Goal: Navigation & Orientation: Find specific page/section

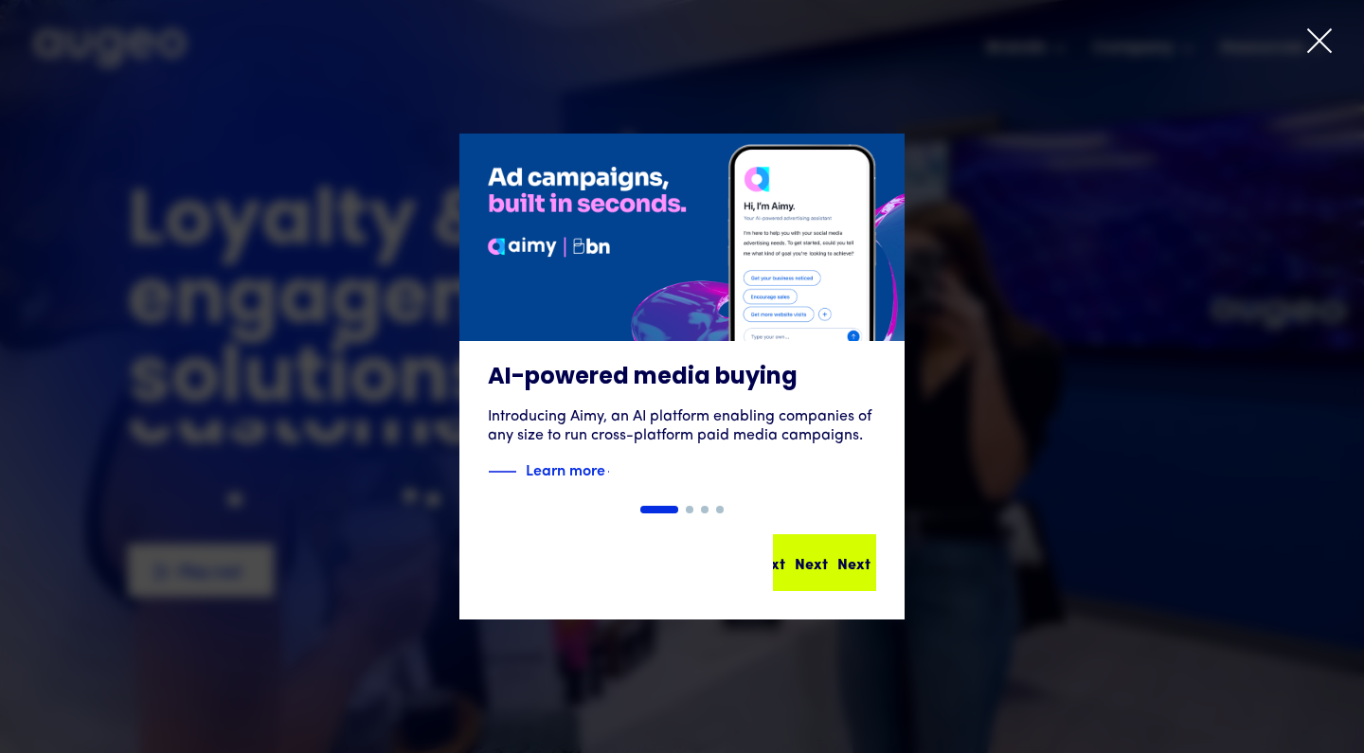
click at [840, 561] on div "Next" at bounding box center [853, 562] width 33 height 23
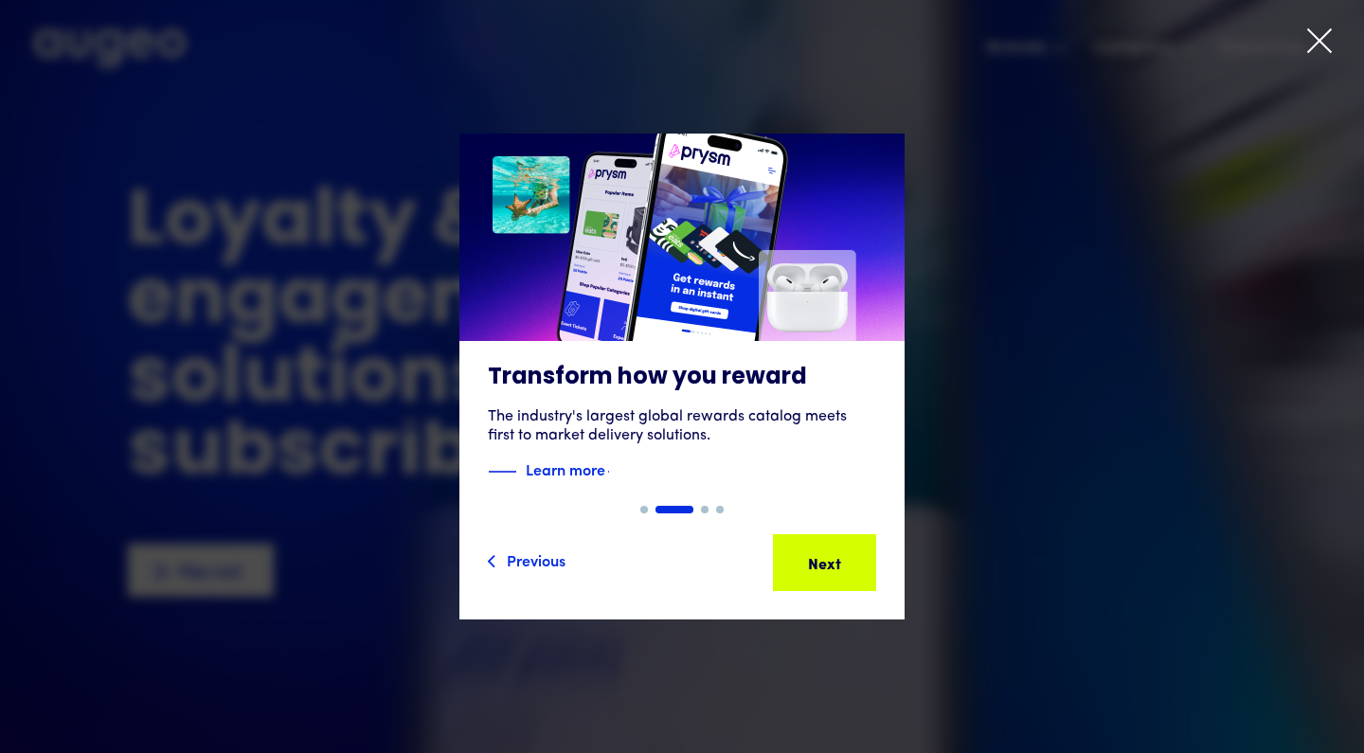
click at [840, 561] on div "Next" at bounding box center [853, 562] width 33 height 23
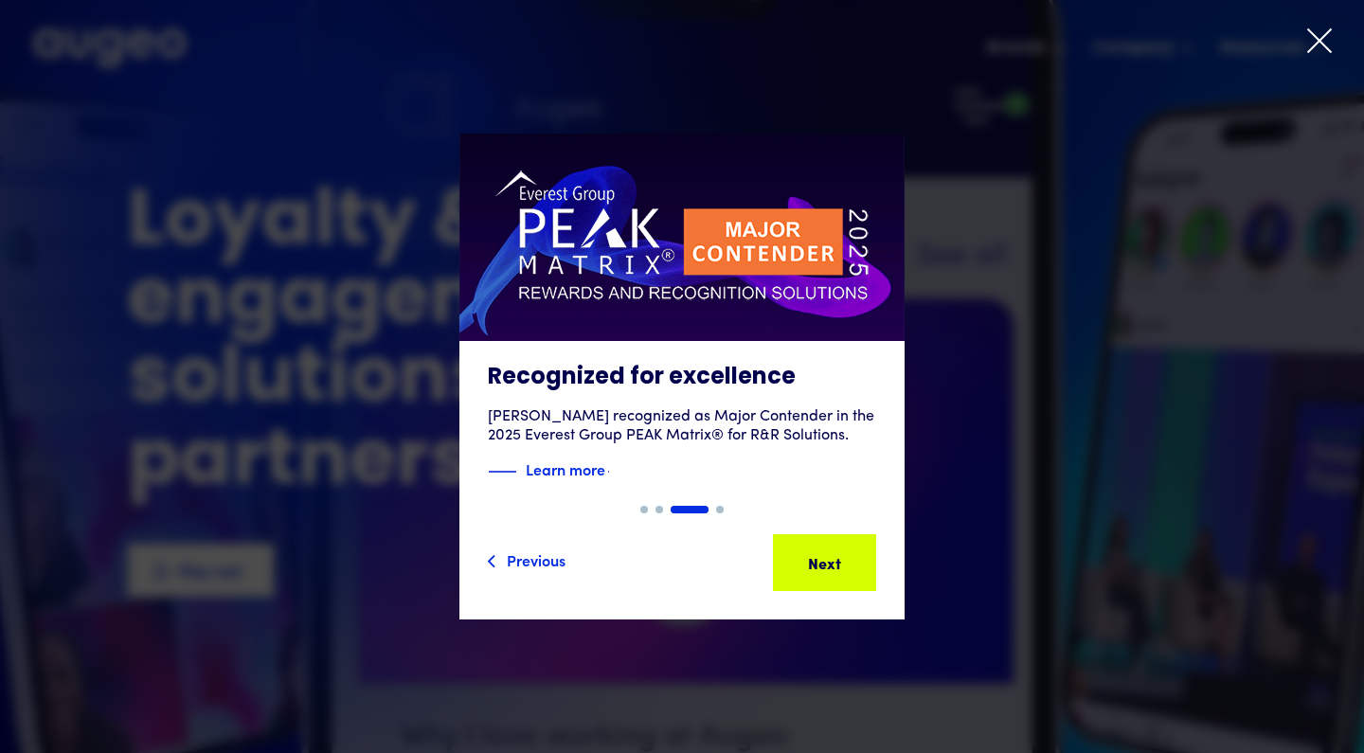
click at [840, 561] on div "Next" at bounding box center [853, 562] width 33 height 23
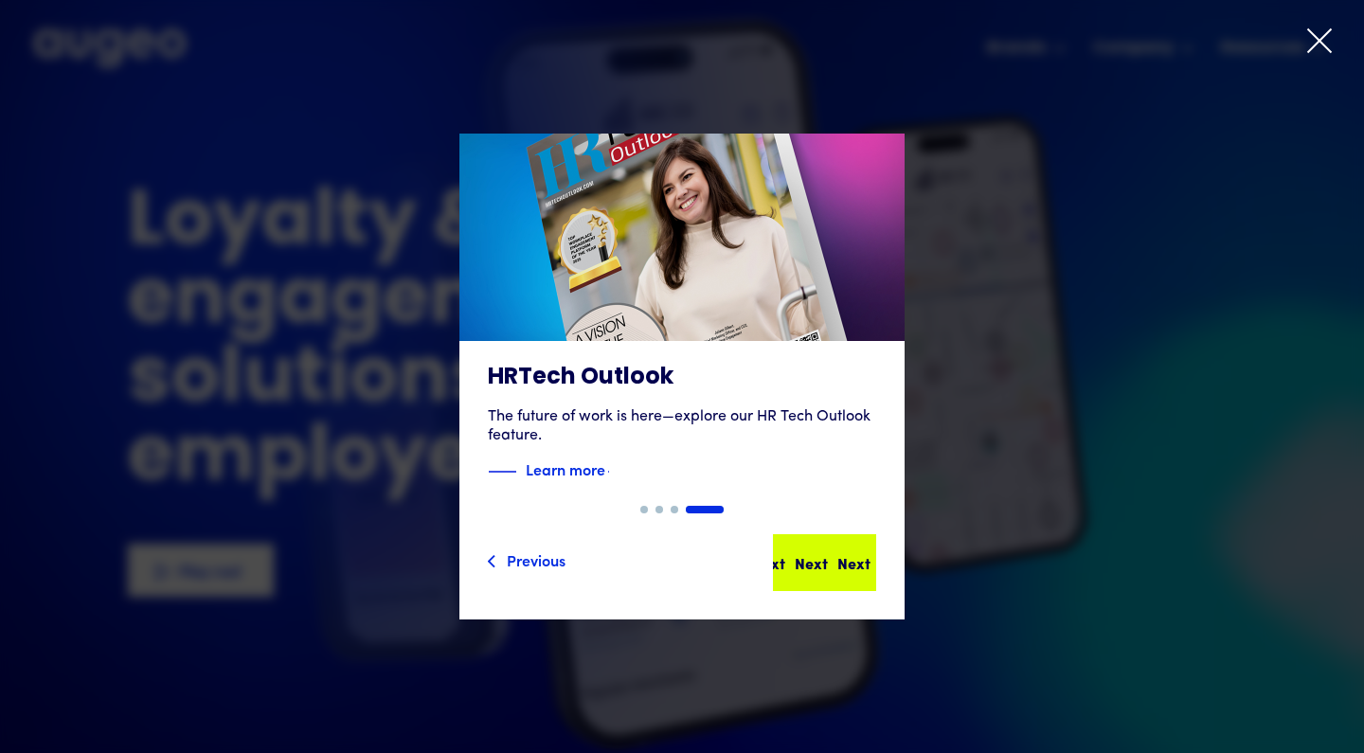
click at [832, 567] on div "Next Next Next Next" at bounding box center [832, 562] width 170 height 23
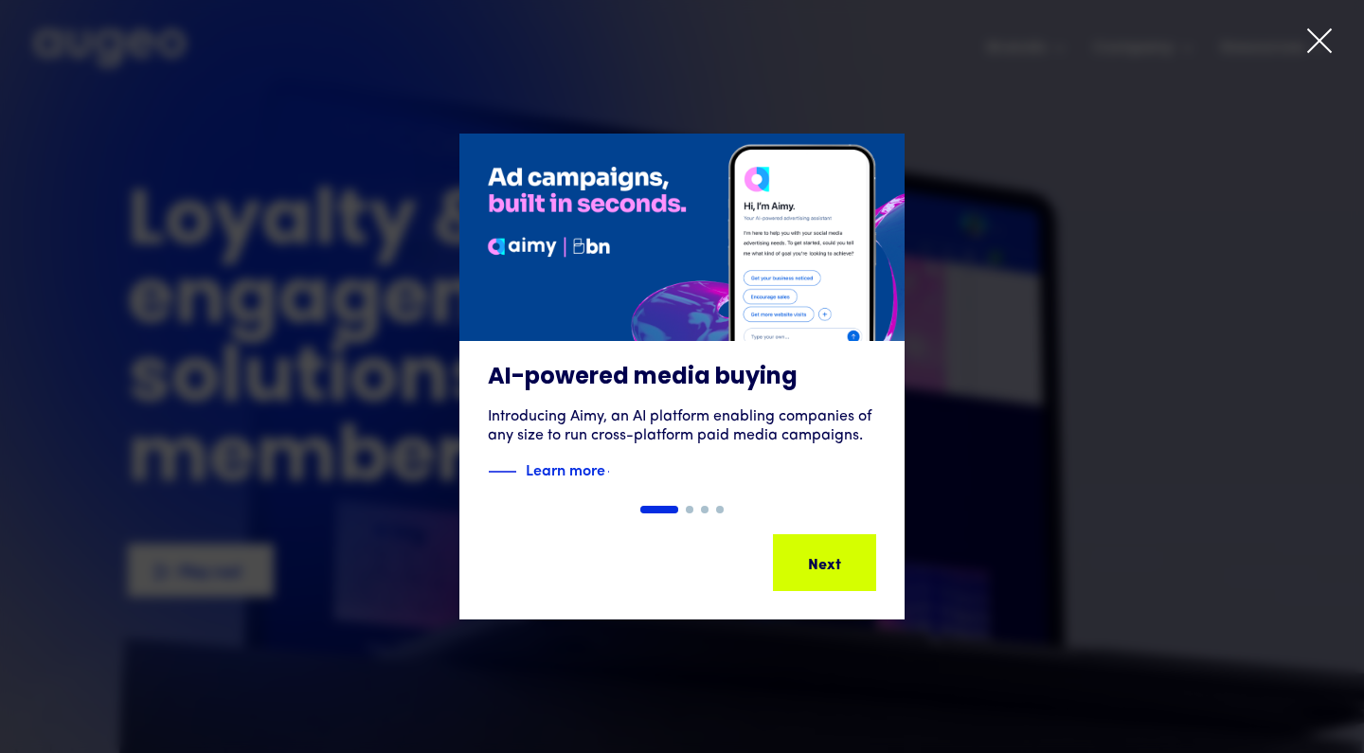
click at [837, 567] on div "Next" at bounding box center [853, 562] width 33 height 23
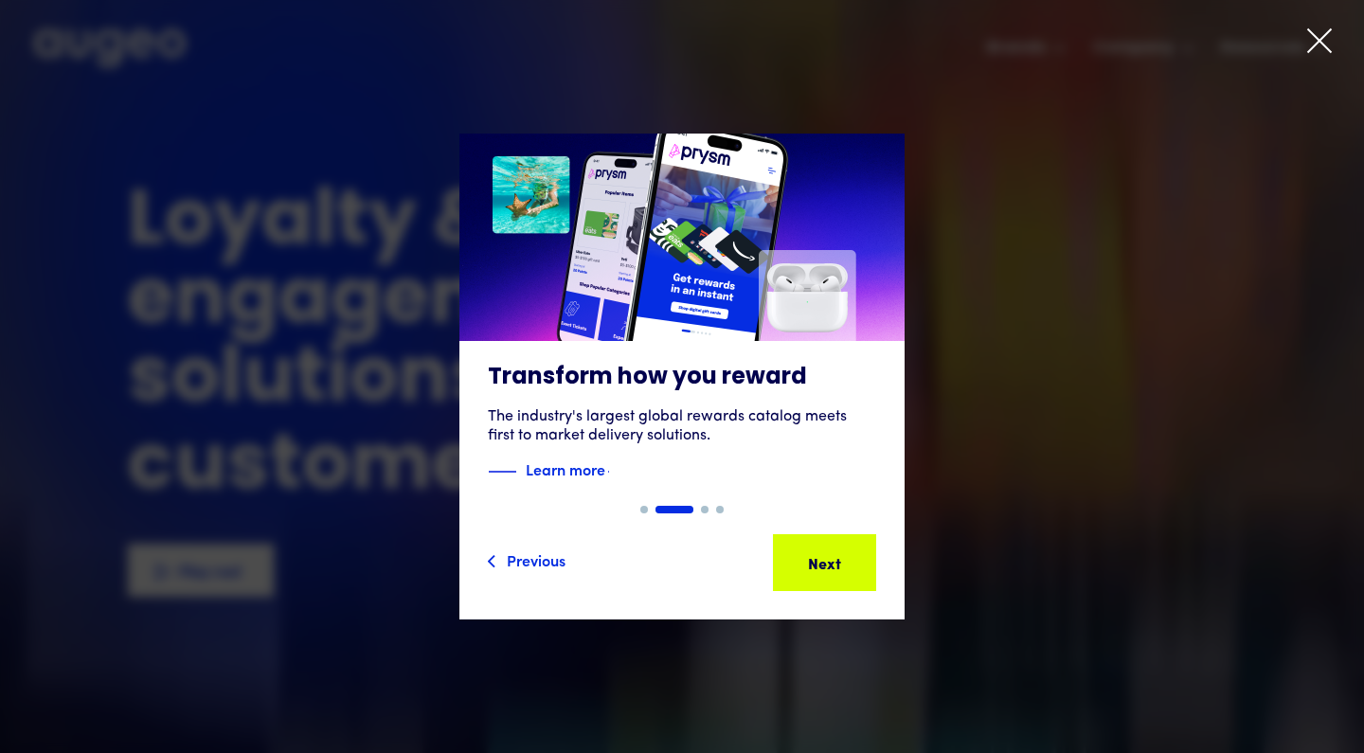
click at [1327, 35] on icon at bounding box center [1319, 41] width 28 height 28
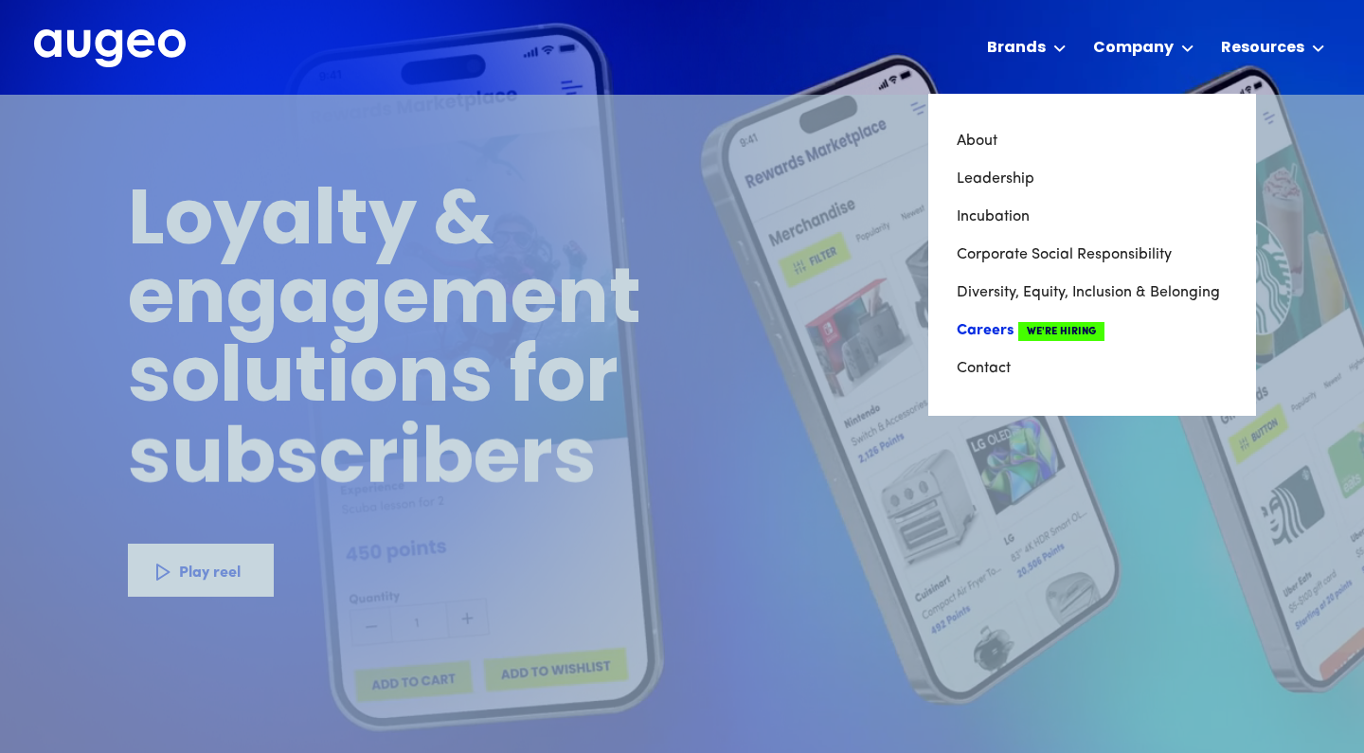
click at [1004, 334] on link "Careers We're Hiring" at bounding box center [1091, 331] width 271 height 38
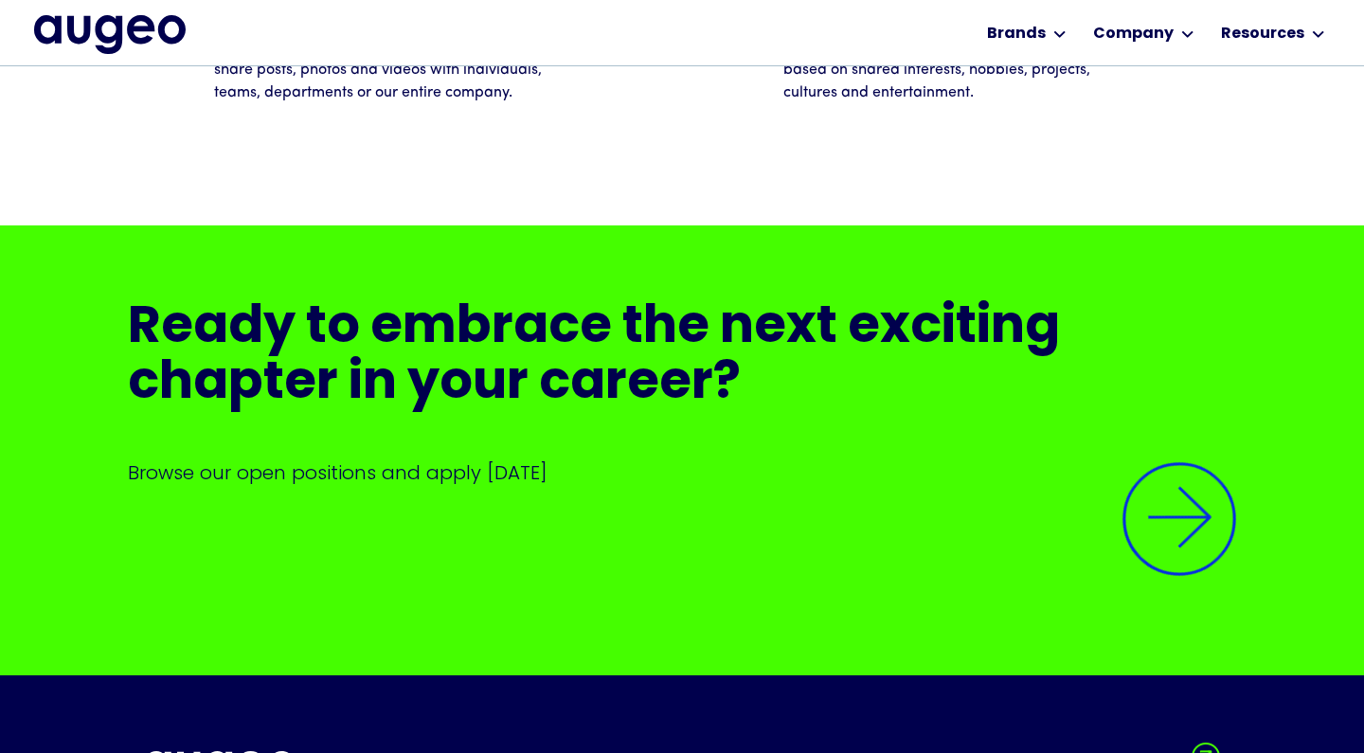
scroll to position [4288, 0]
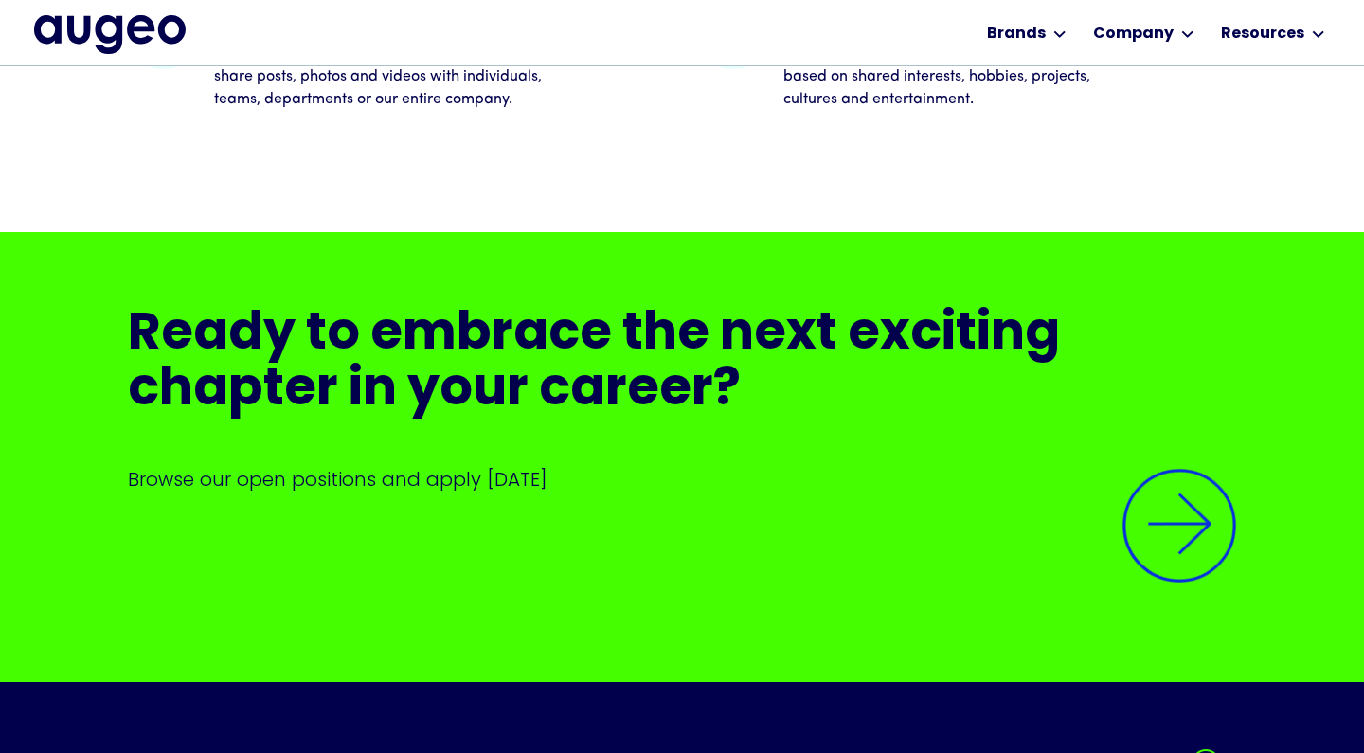
click at [1170, 465] on img at bounding box center [1179, 525] width 161 height 161
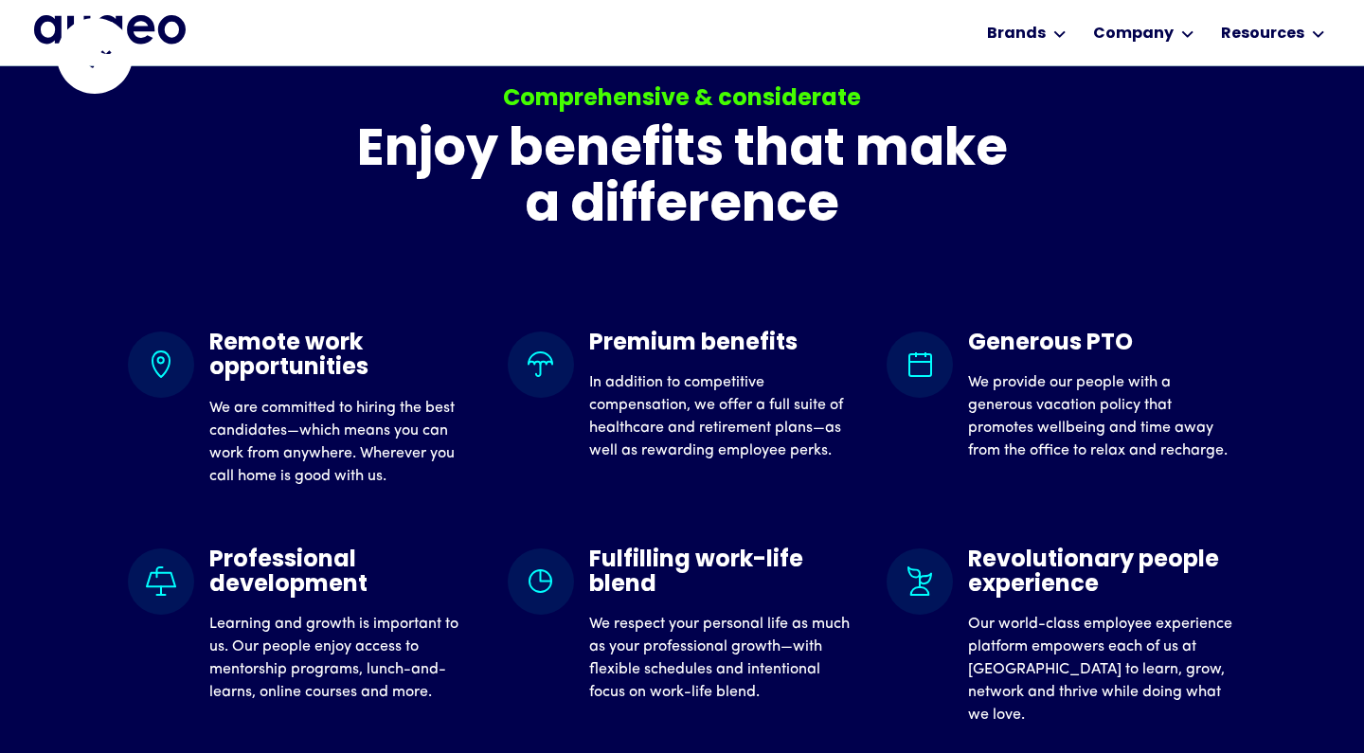
scroll to position [1463, 0]
